Goal: Transaction & Acquisition: Book appointment/travel/reservation

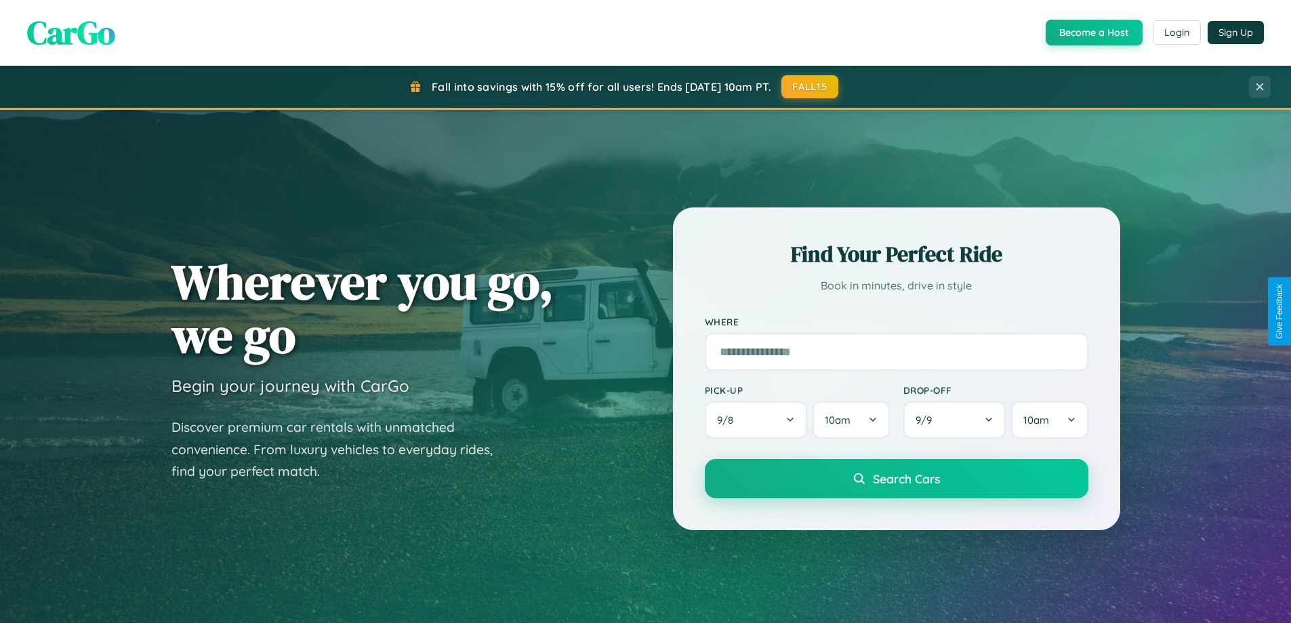
scroll to position [584, 0]
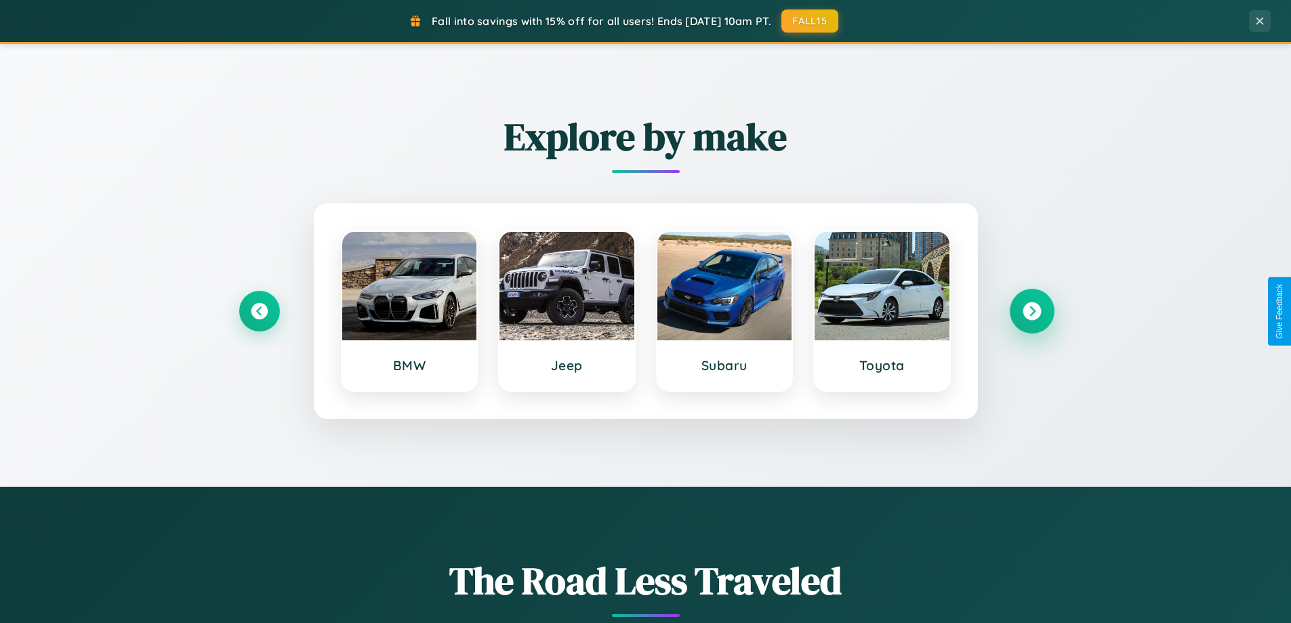
click at [1031, 311] on icon at bounding box center [1032, 311] width 18 height 18
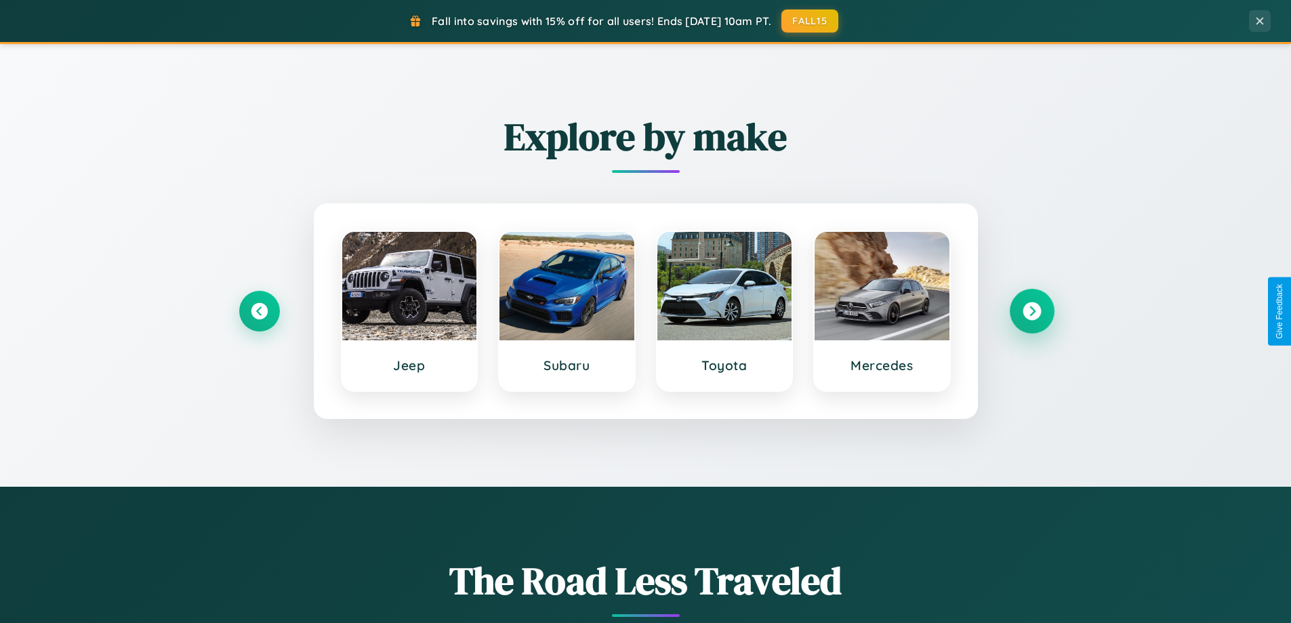
click at [1031, 311] on icon at bounding box center [1032, 311] width 18 height 18
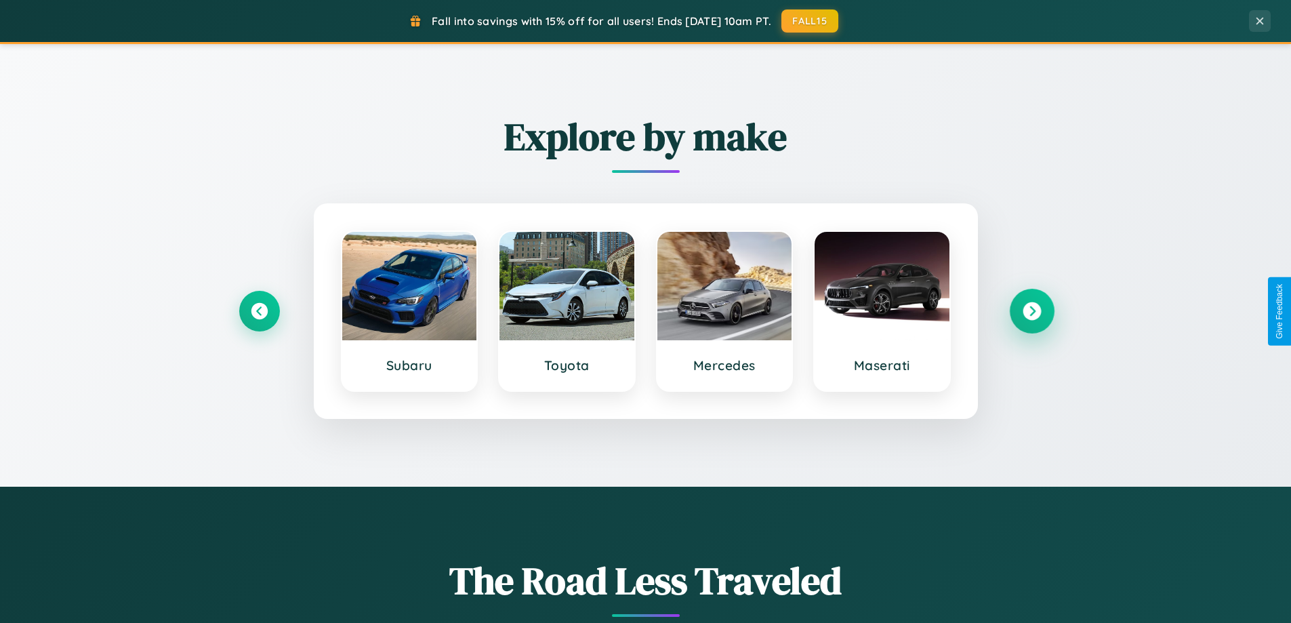
click at [1031, 311] on icon at bounding box center [1032, 311] width 18 height 18
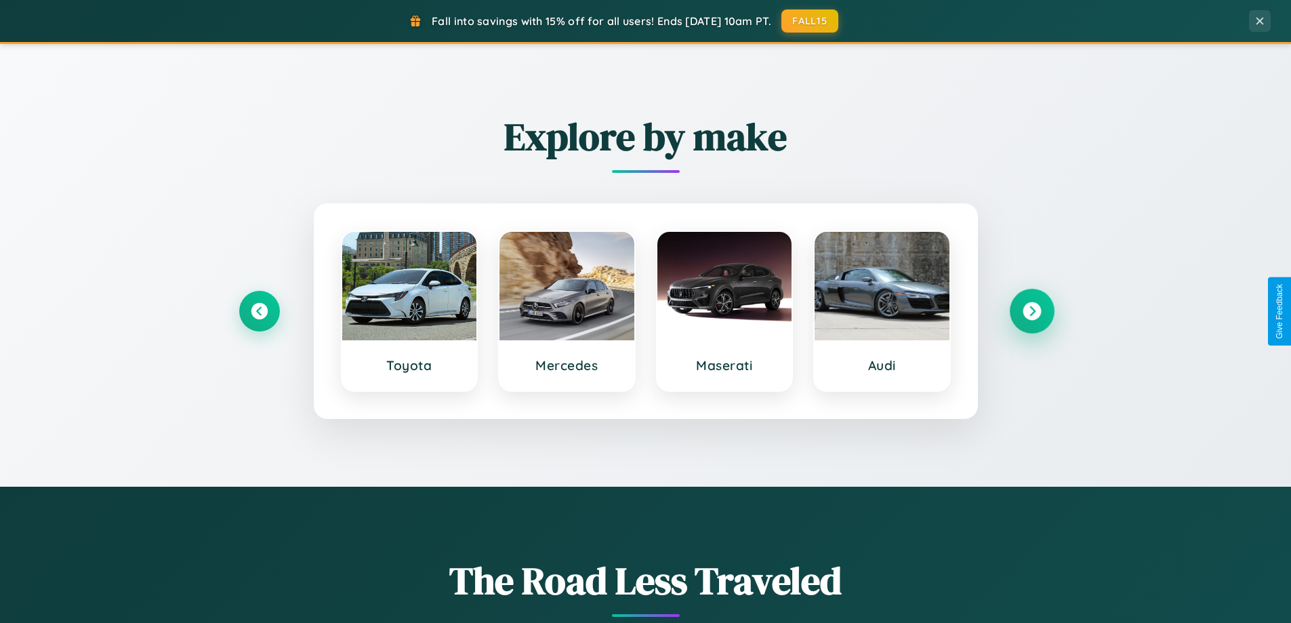
click at [1031, 311] on icon at bounding box center [1032, 311] width 18 height 18
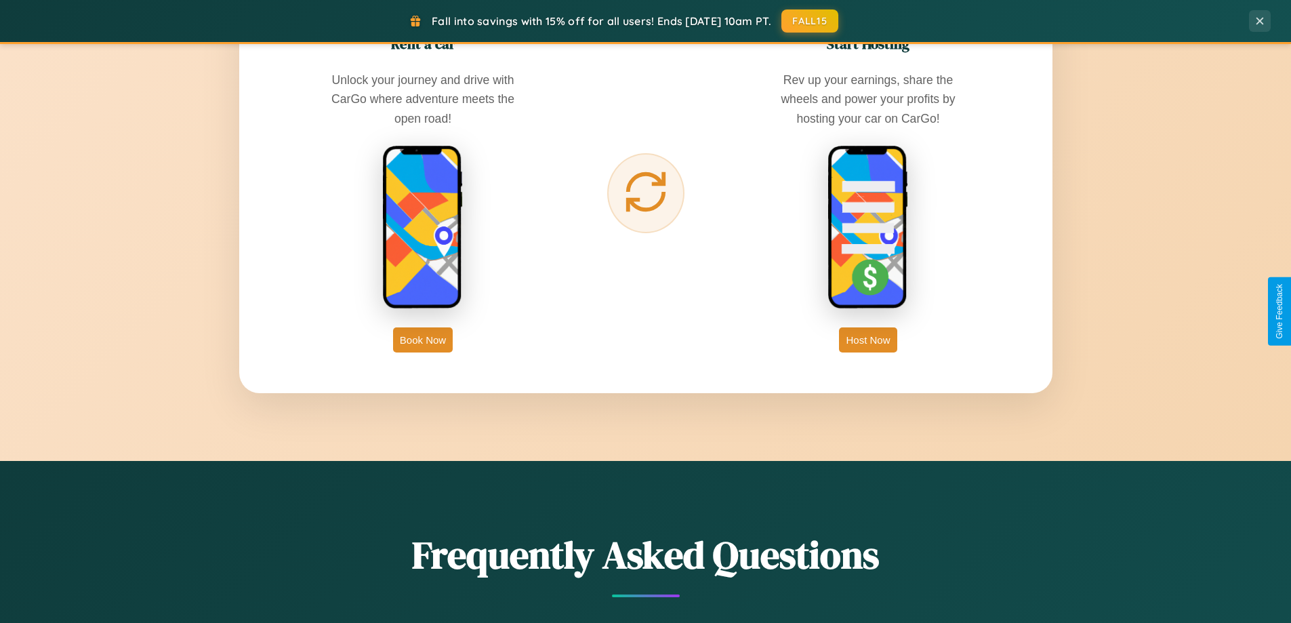
scroll to position [2177, 0]
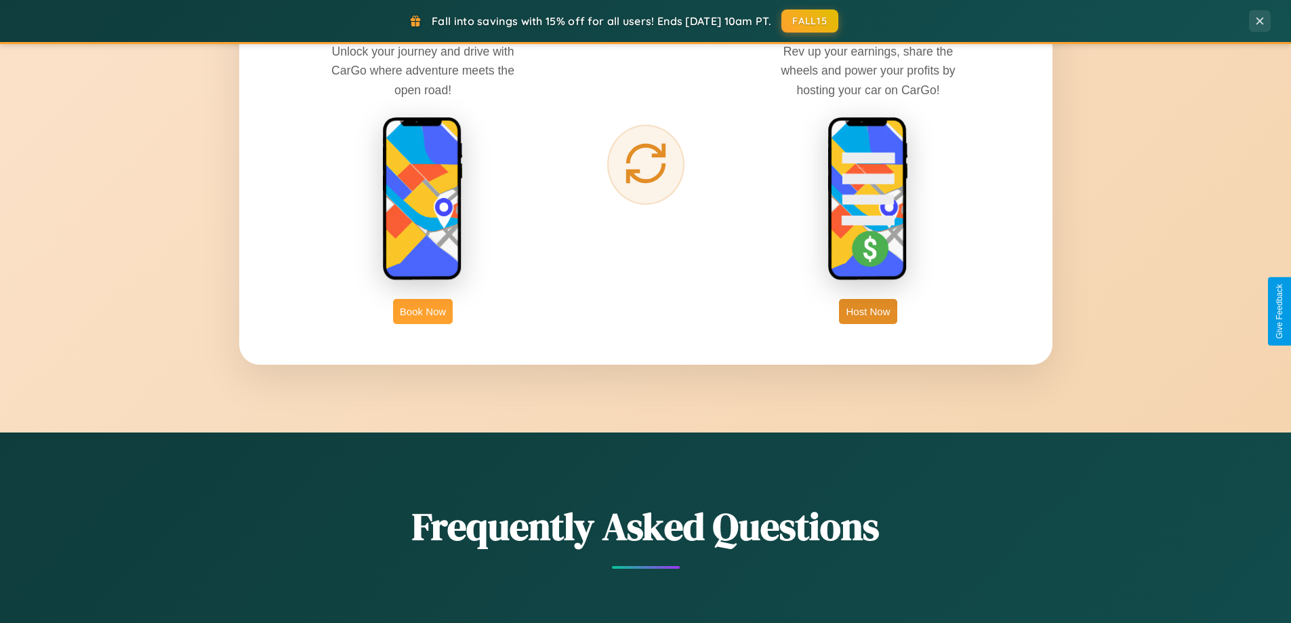
click at [423, 311] on button "Book Now" at bounding box center [423, 311] width 60 height 25
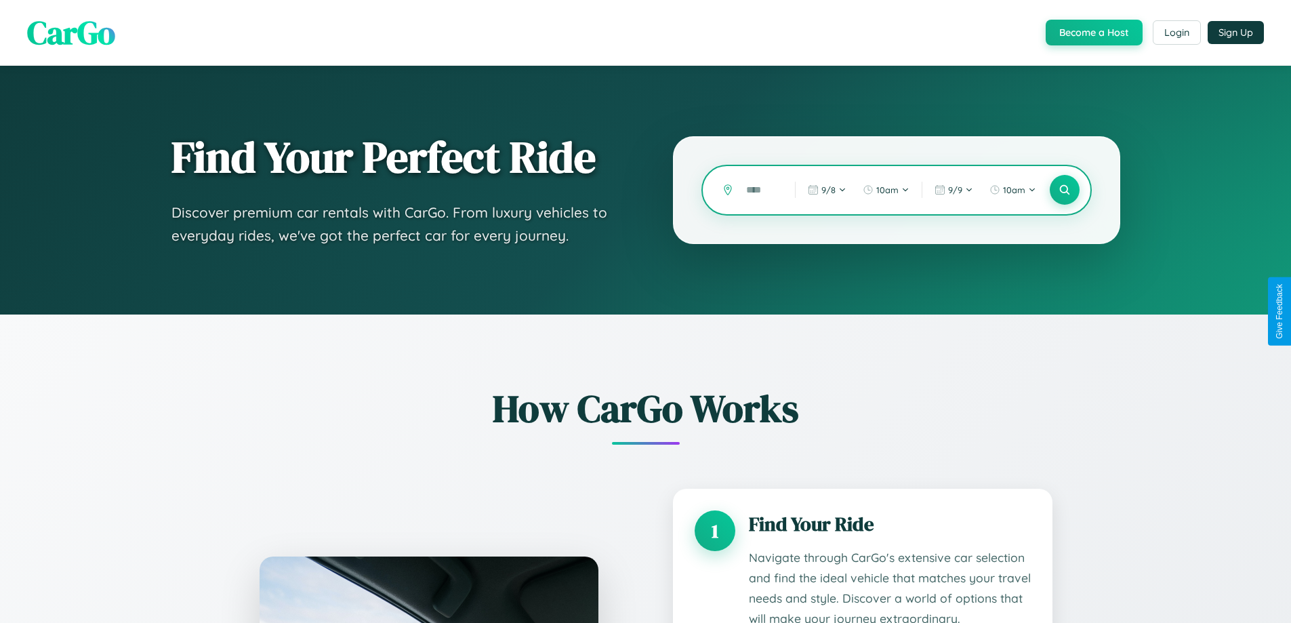
click at [760, 190] on input "text" at bounding box center [760, 190] width 42 height 24
type input "**"
click at [1064, 190] on icon at bounding box center [1064, 190] width 13 height 13
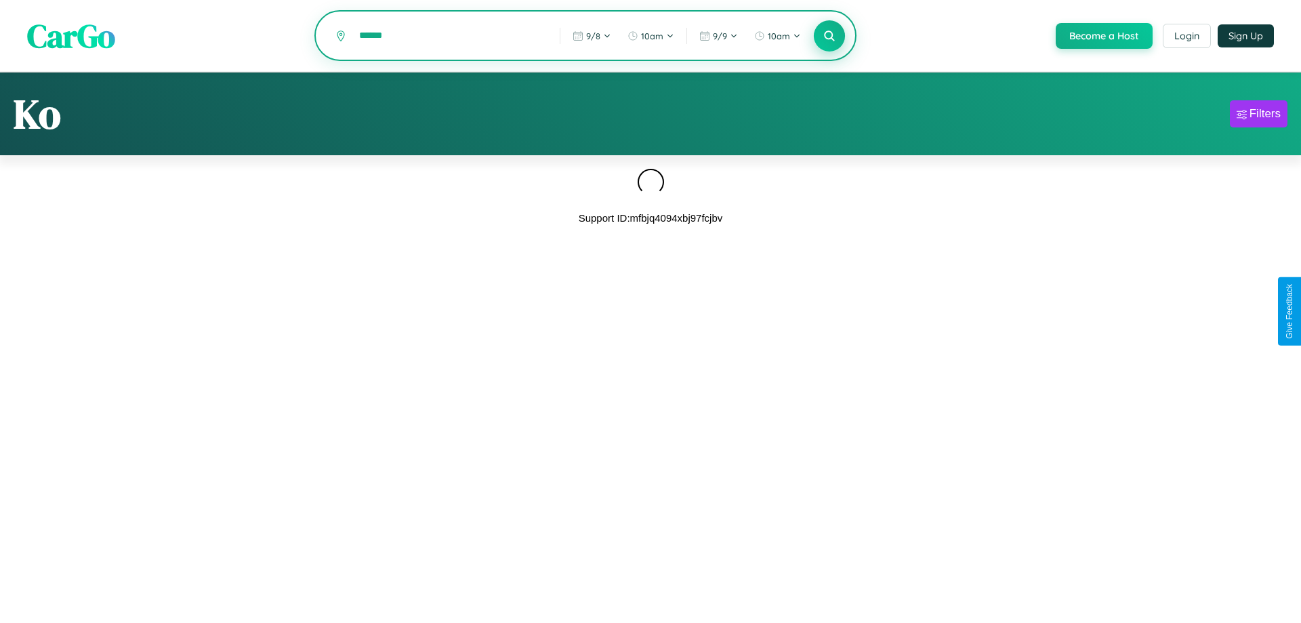
type input "******"
click at [828, 36] on icon at bounding box center [829, 35] width 13 height 13
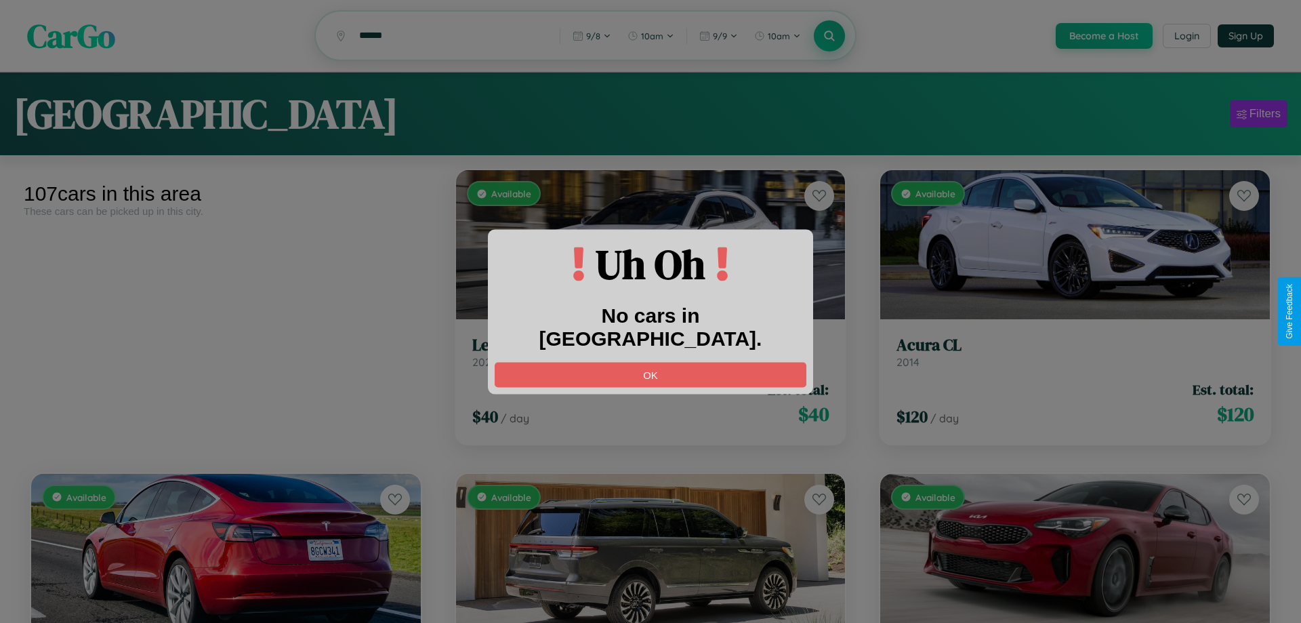
click at [1258, 116] on div at bounding box center [650, 311] width 1301 height 623
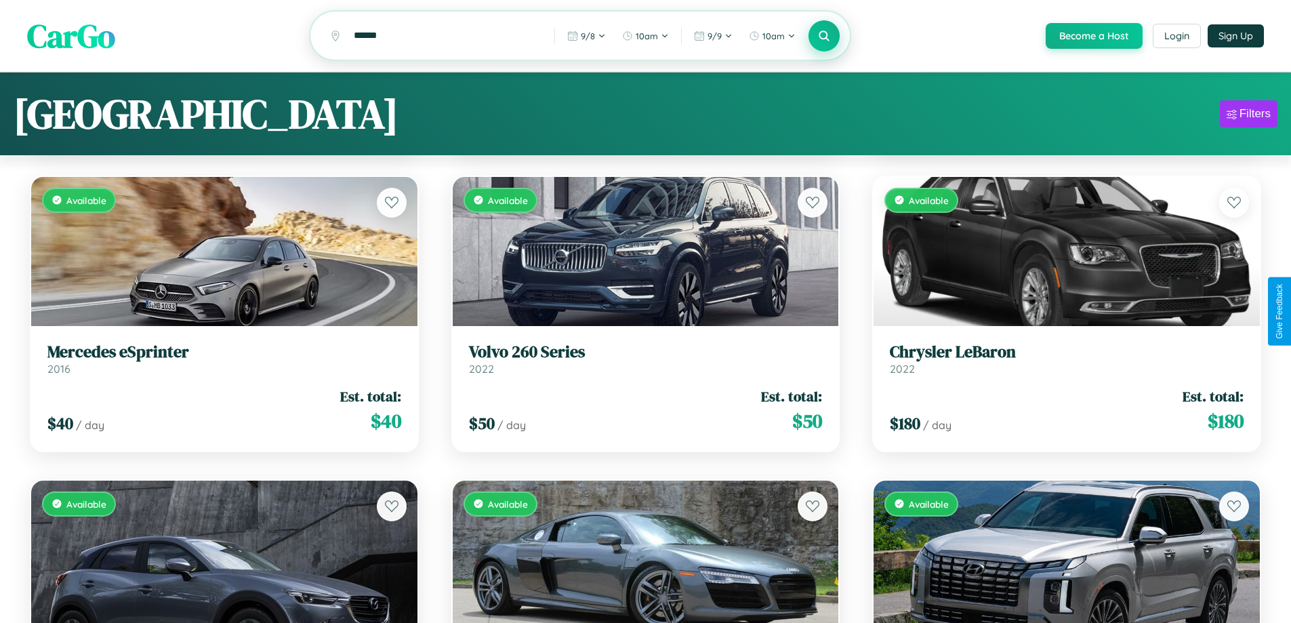
scroll to position [82, 0]
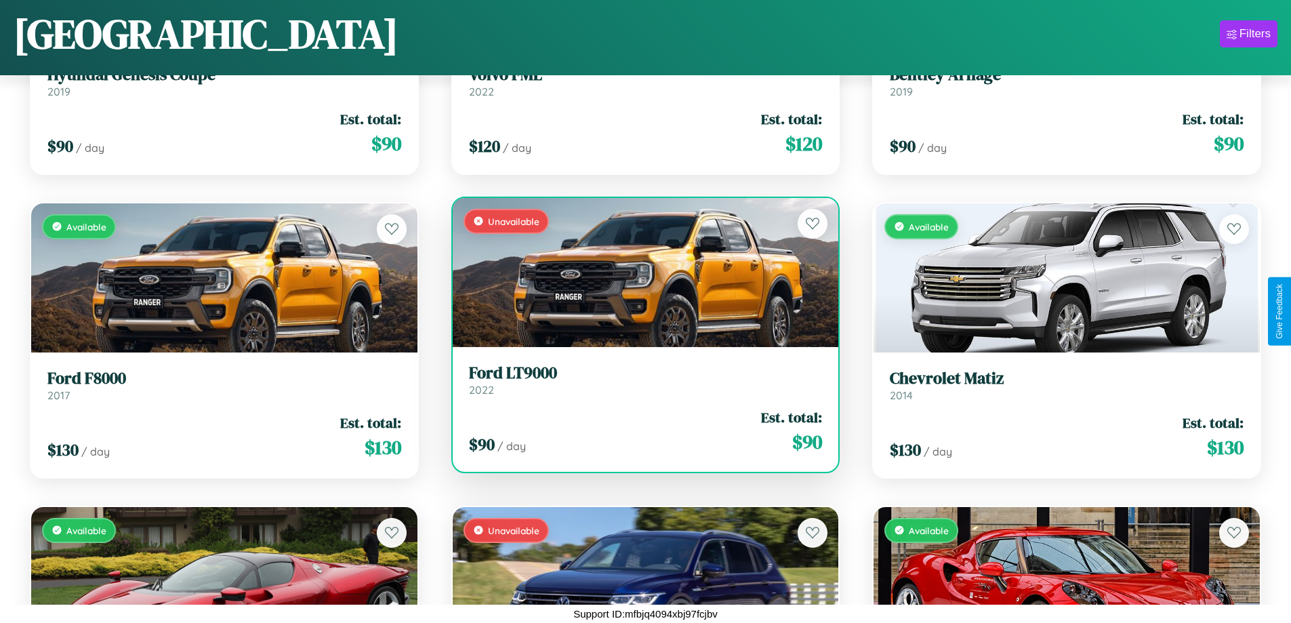
click at [640, 379] on h3 "Ford LT9000" at bounding box center [646, 373] width 354 height 20
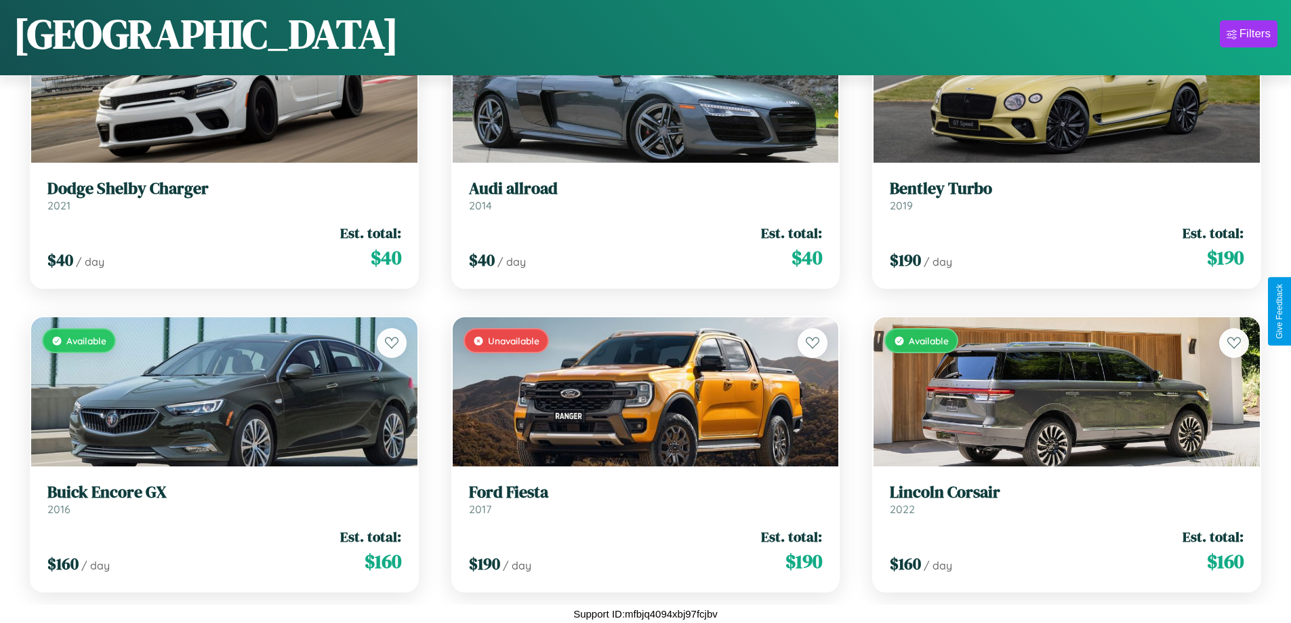
scroll to position [7169, 0]
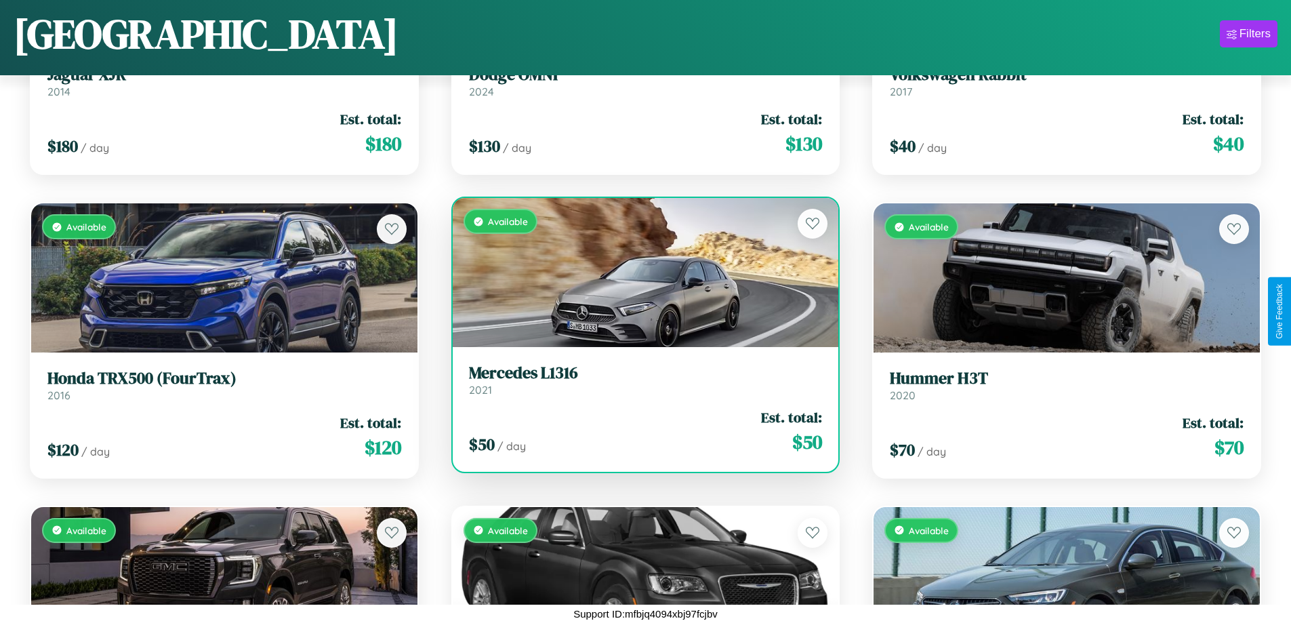
click at [640, 431] on div "$ 50 / day Est. total: $ 50" at bounding box center [646, 431] width 354 height 48
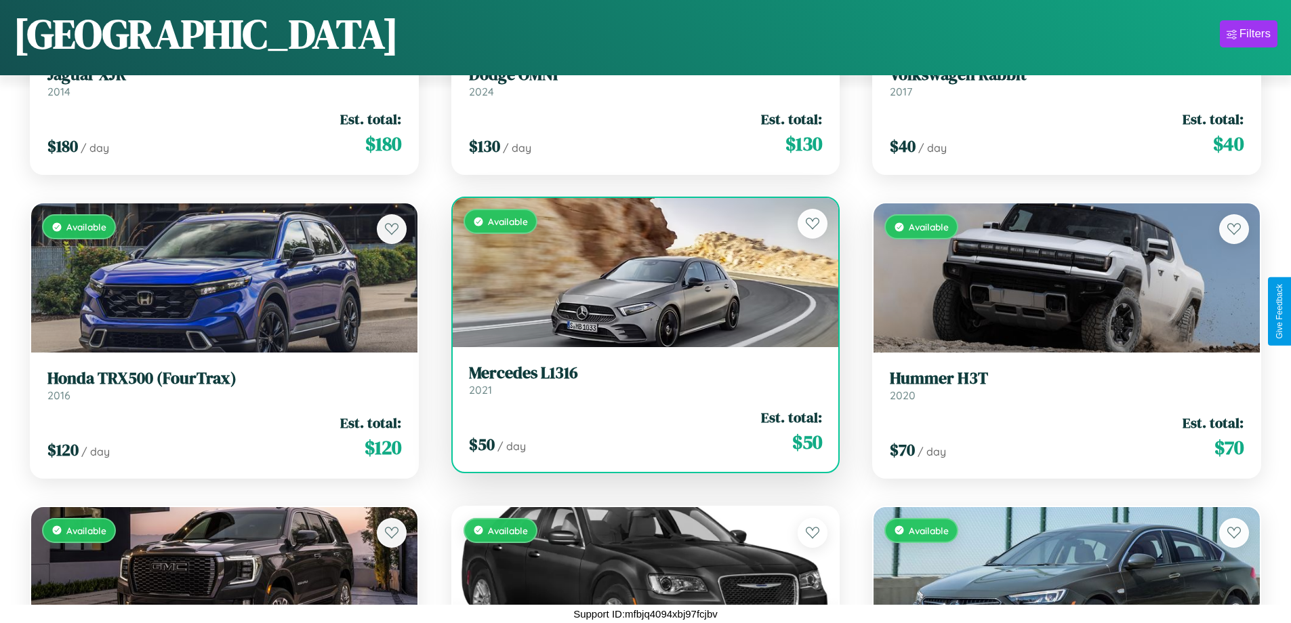
click at [640, 431] on div "$ 50 / day Est. total: $ 50" at bounding box center [646, 431] width 354 height 48
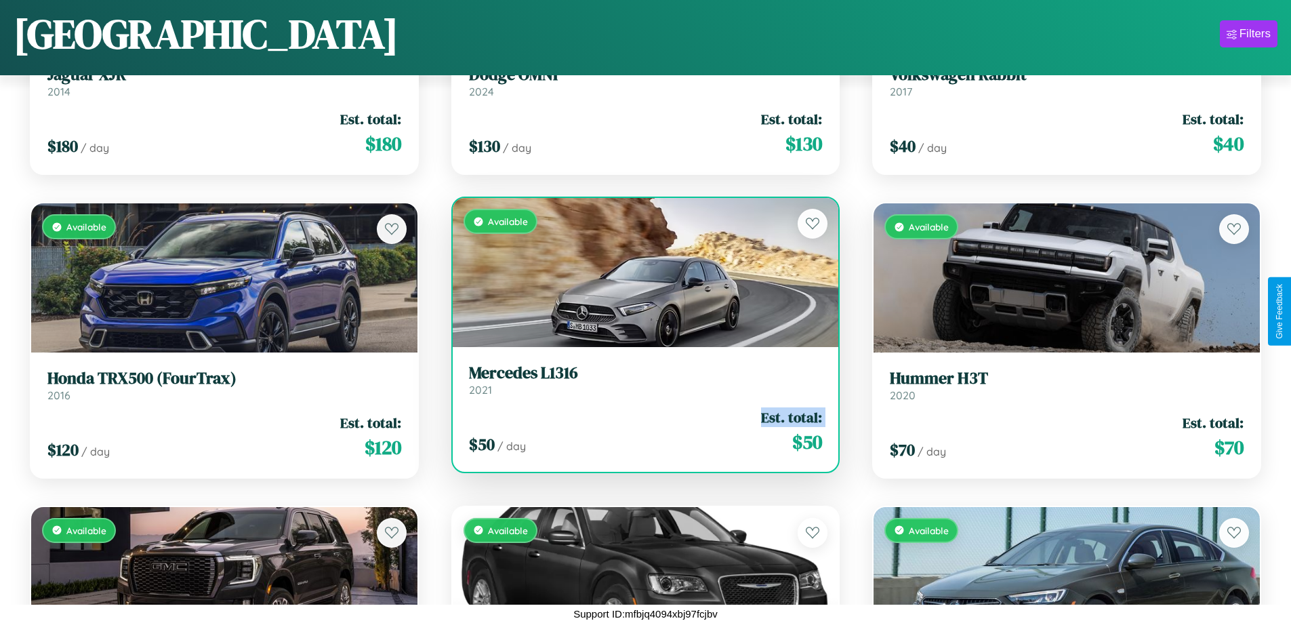
click at [640, 431] on div "$ 50 / day Est. total: $ 50" at bounding box center [646, 431] width 354 height 48
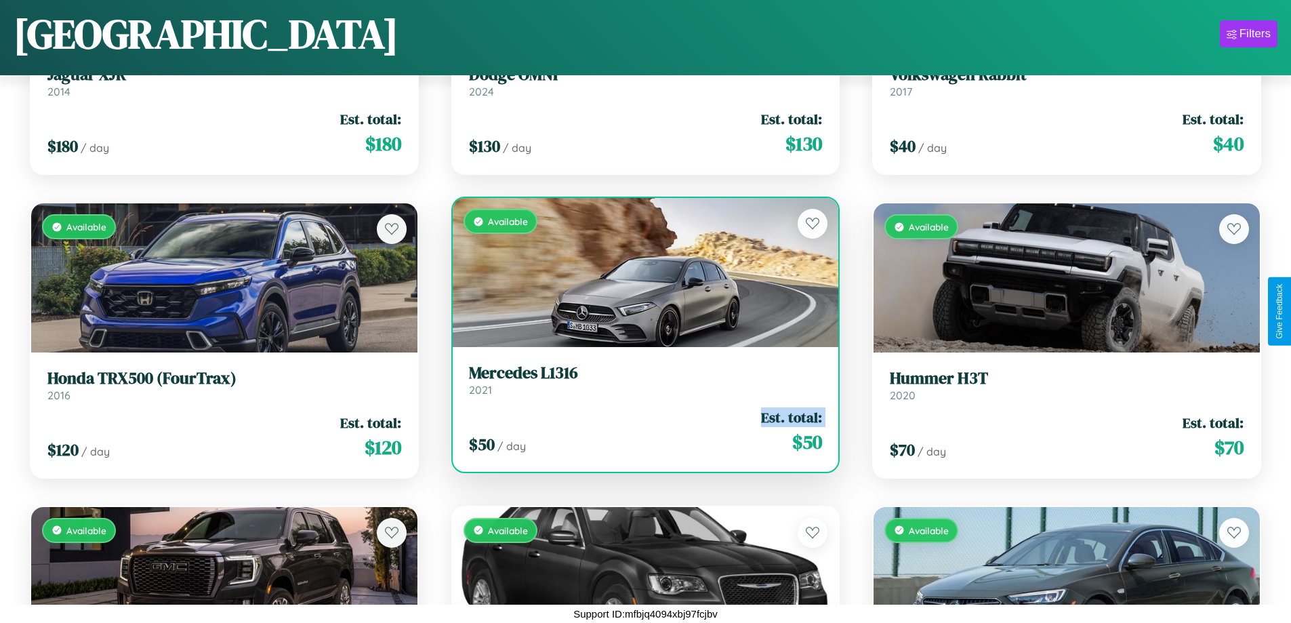
click at [640, 431] on div "$ 50 / day Est. total: $ 50" at bounding box center [646, 431] width 354 height 48
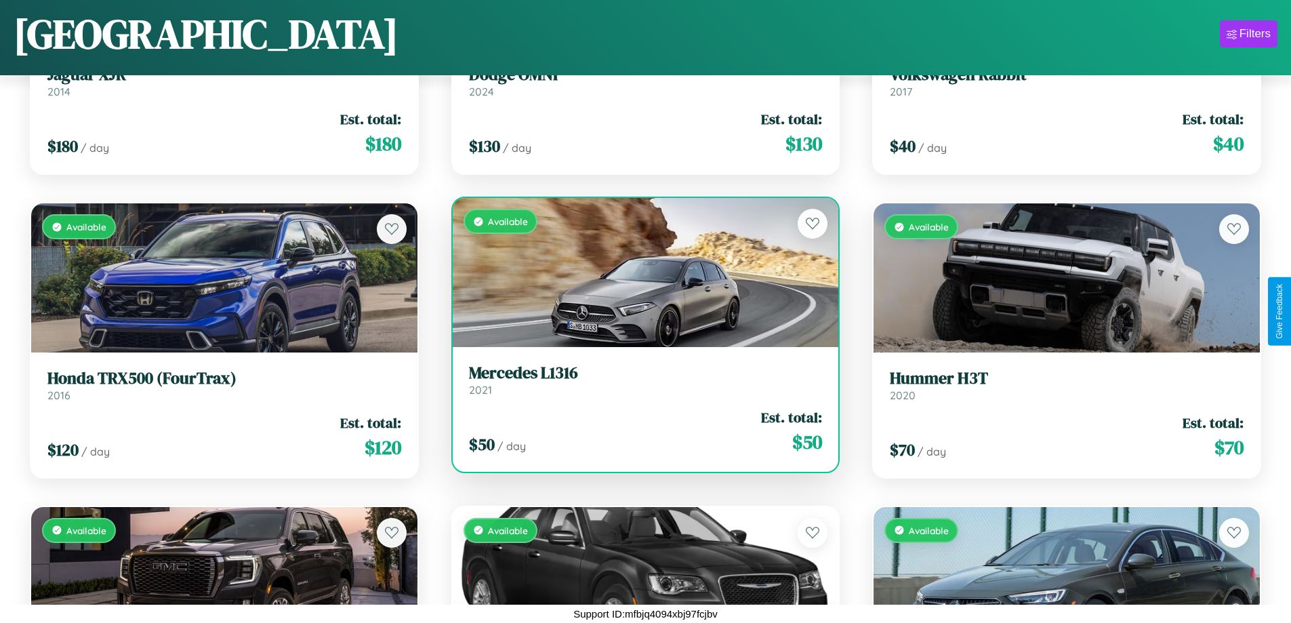
click at [640, 431] on div "$ 50 / day Est. total: $ 50" at bounding box center [646, 431] width 354 height 48
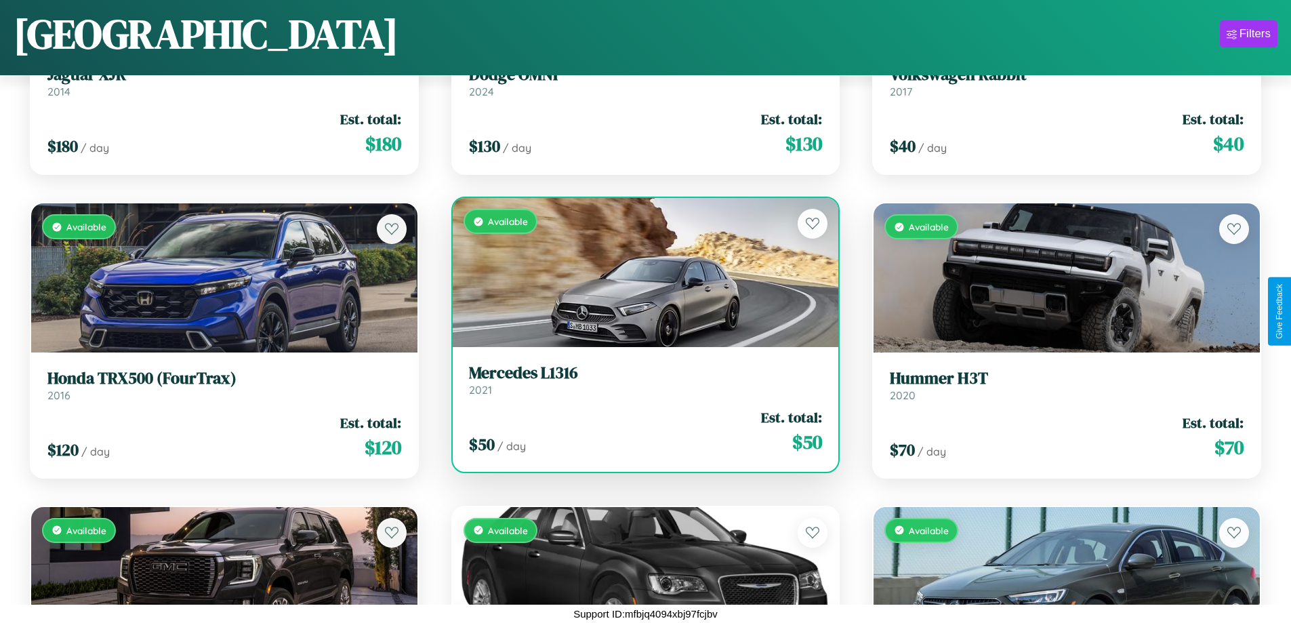
click at [640, 379] on h3 "Mercedes L1316" at bounding box center [646, 373] width 354 height 20
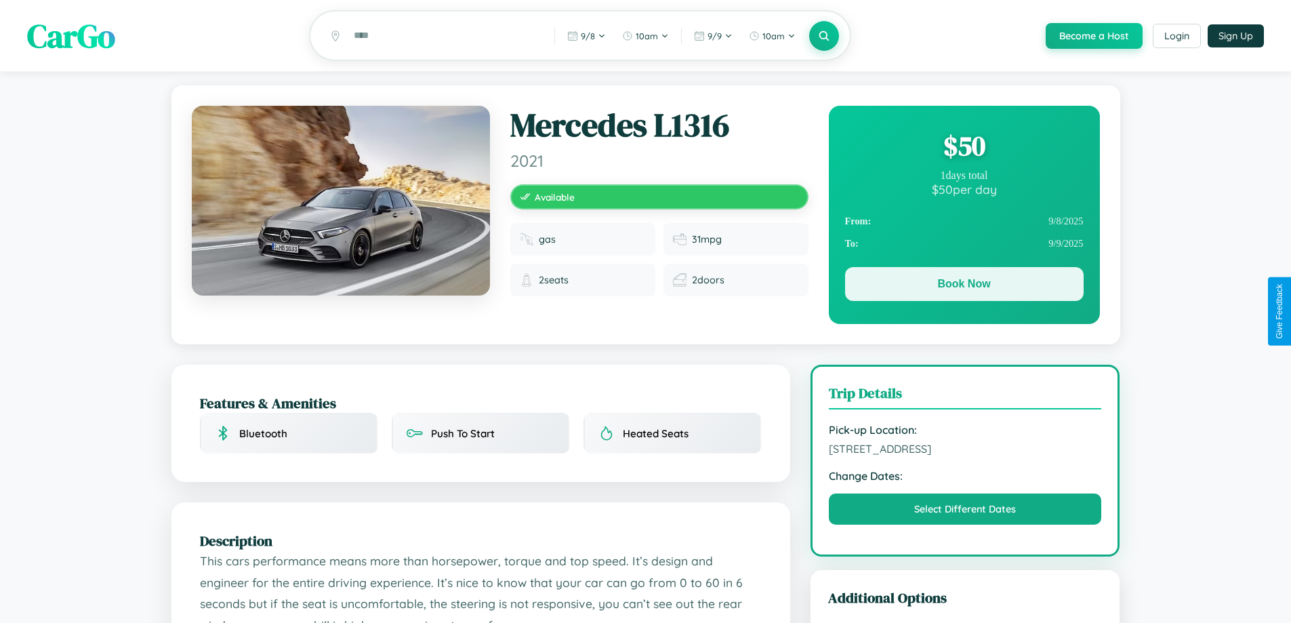
click at [964, 286] on button "Book Now" at bounding box center [964, 284] width 239 height 34
